Goal: Transaction & Acquisition: Download file/media

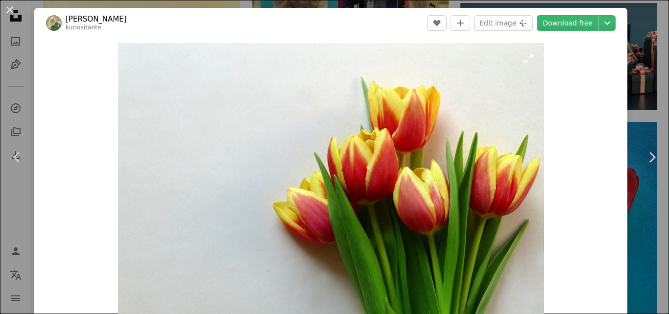
scroll to position [686, 0]
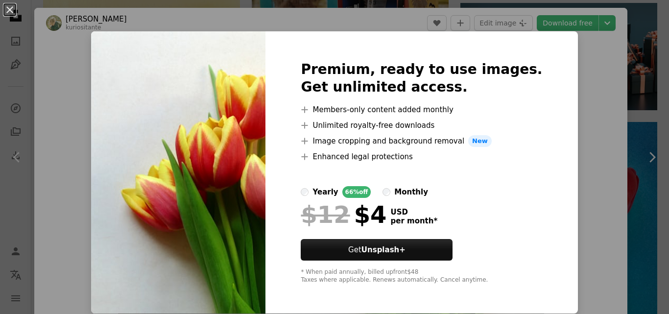
click at [640, 46] on div "An X shape Premium, ready to use images. Get unlimited access. A plus sign Memb…" at bounding box center [334, 157] width 669 height 314
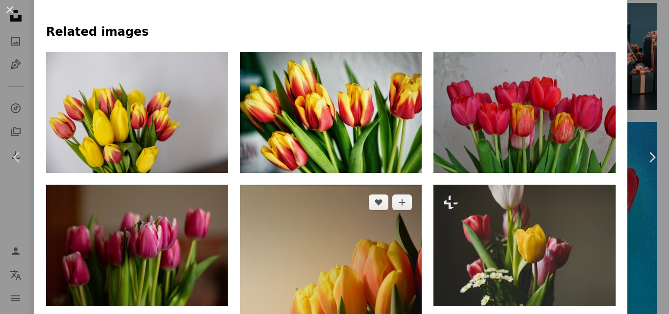
scroll to position [735, 0]
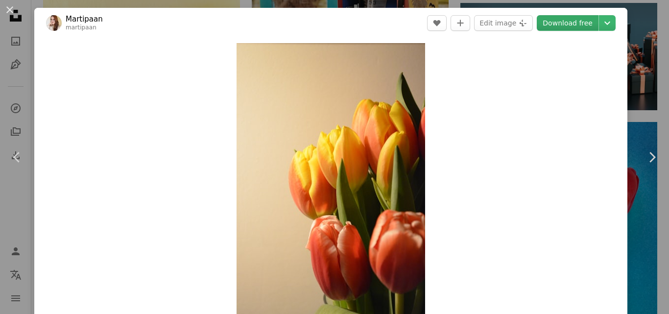
click at [573, 26] on link "Download free" at bounding box center [568, 23] width 62 height 16
